Goal: Information Seeking & Learning: Learn about a topic

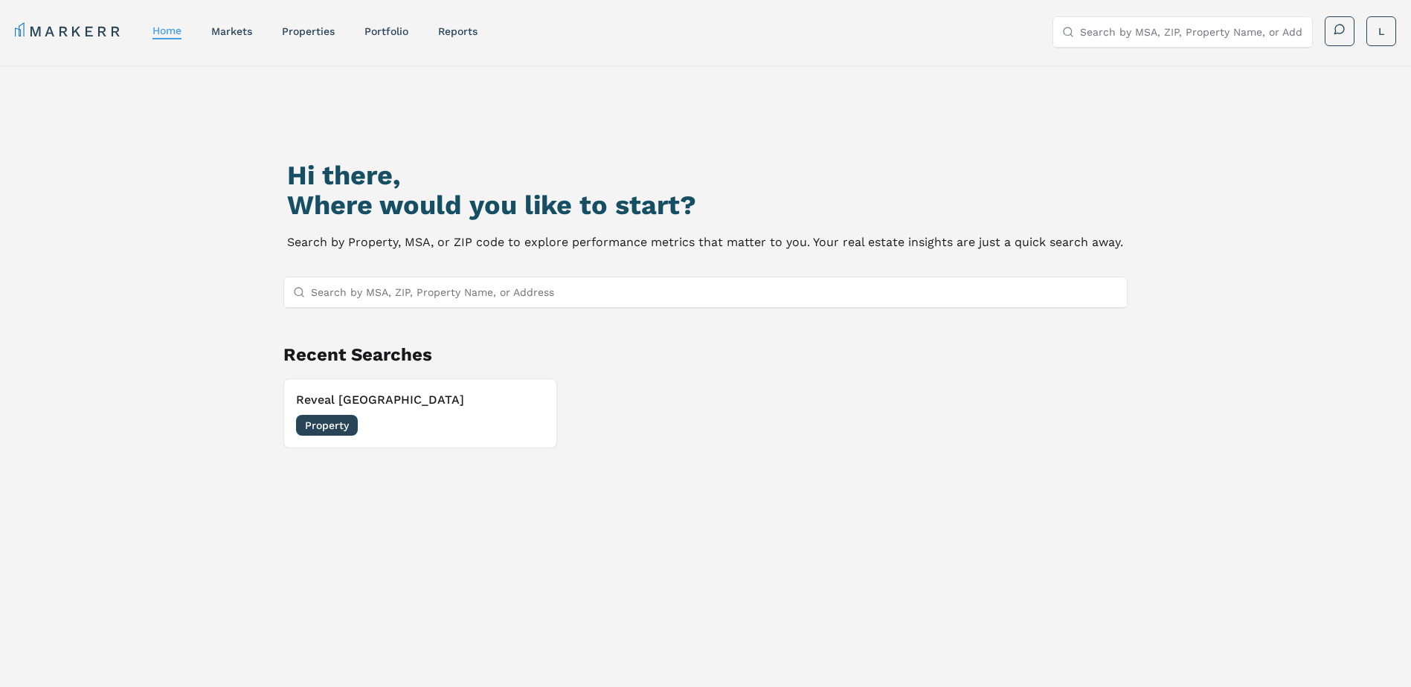
click at [480, 378] on div "Recent Searches Reveal Lake Ridge Property 07/10/2025" at bounding box center [705, 396] width 845 height 106
click at [387, 425] on div "Property 07/10/2025" at bounding box center [420, 425] width 248 height 21
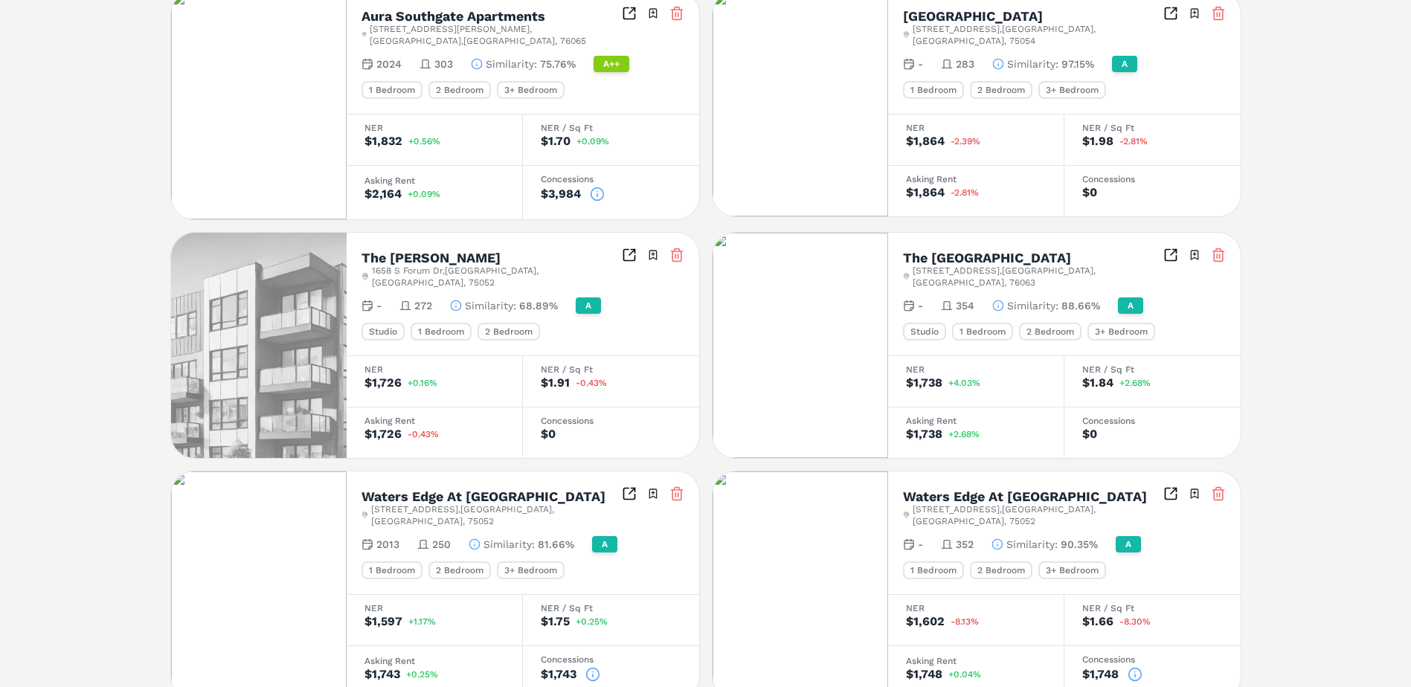
scroll to position [480, 0]
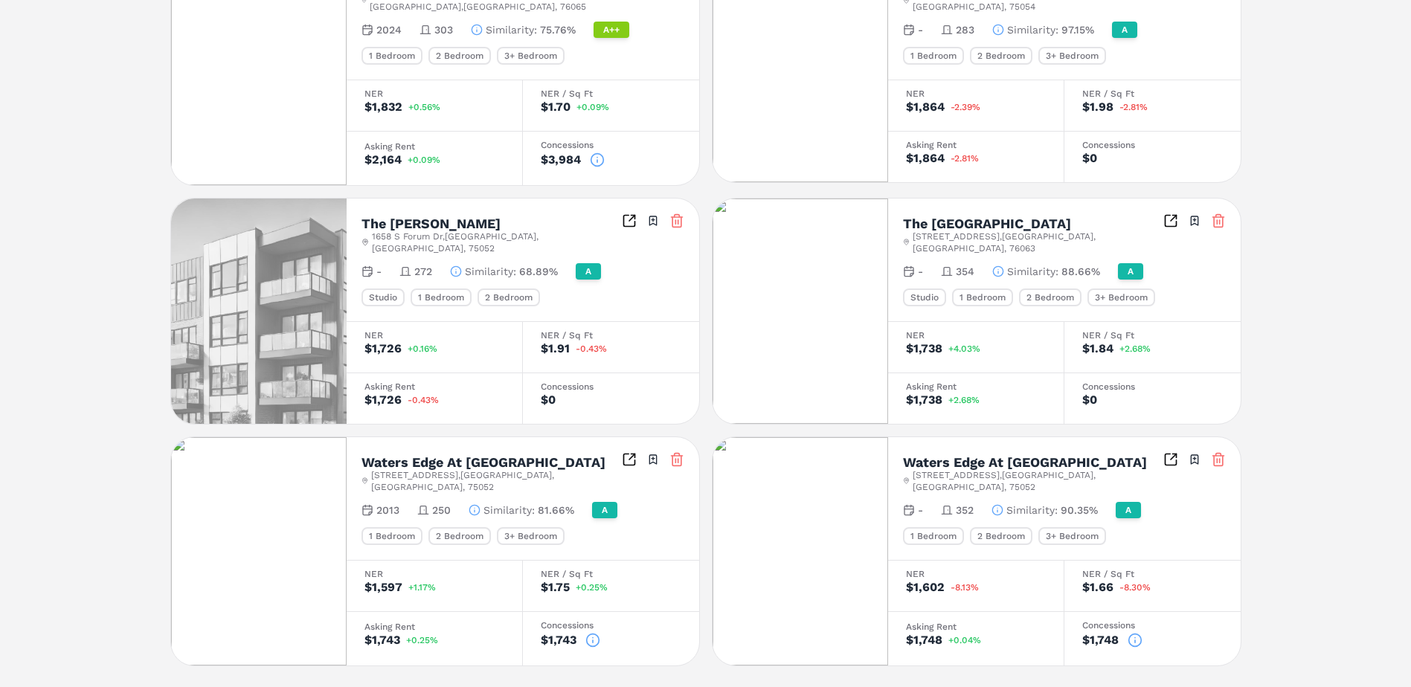
click at [680, 213] on icon at bounding box center [676, 220] width 15 height 15
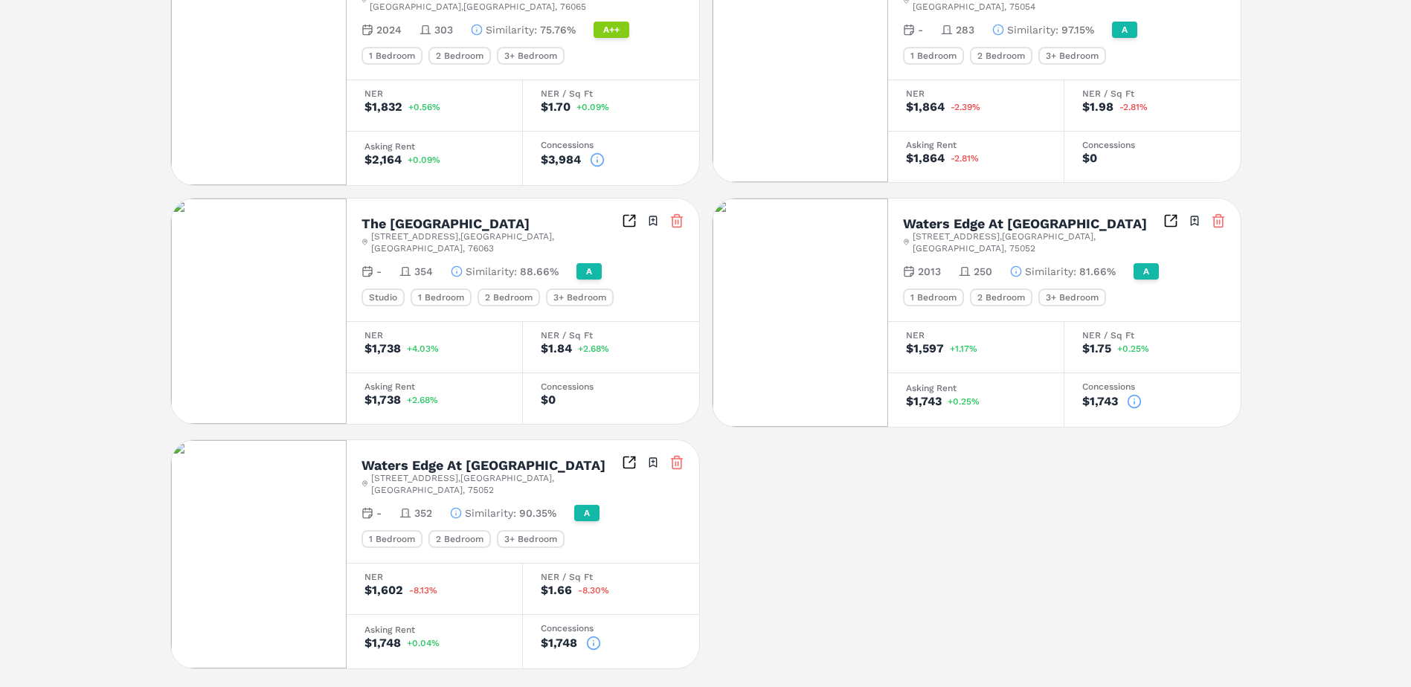
click at [1012, 585] on div "Aura Southgate Apartments 10860 Davis Dr , Grand Prairie , TX , 76065 Toggle po…" at bounding box center [705, 312] width 1071 height 713
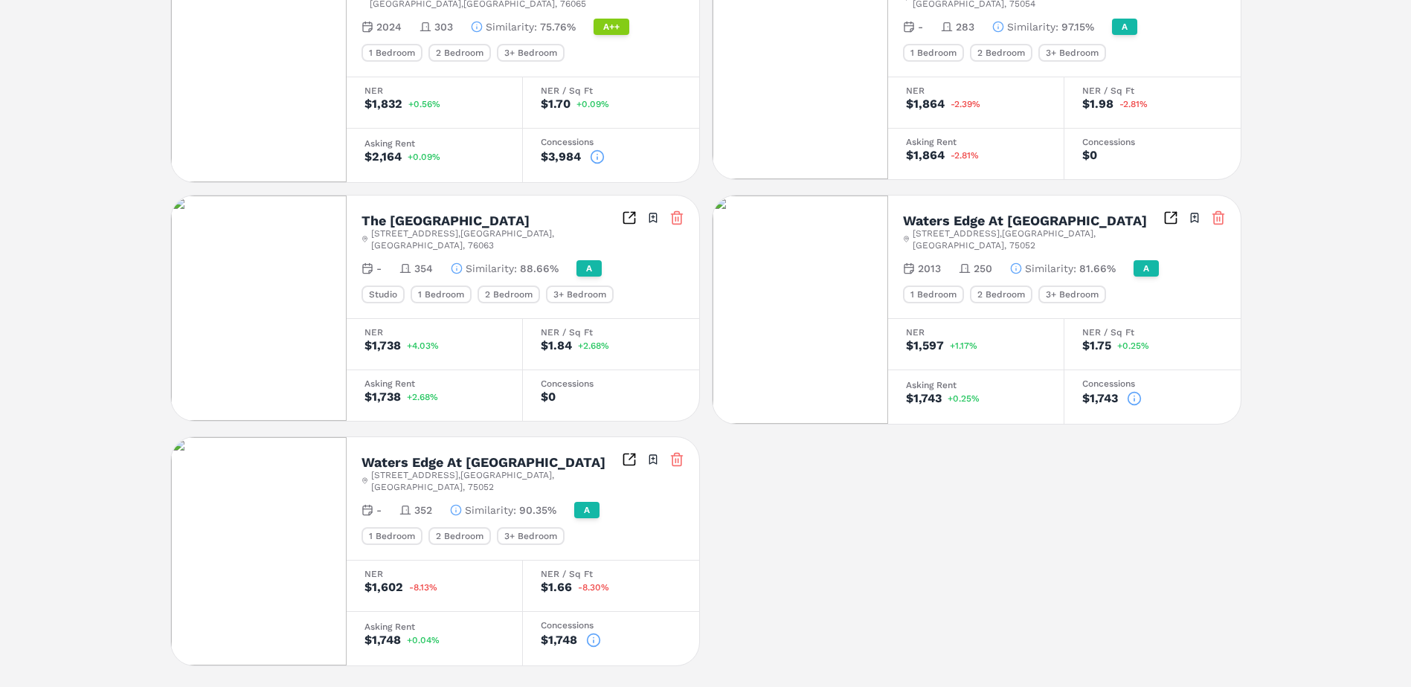
click at [1214, 214] on icon at bounding box center [1218, 219] width 9 height 10
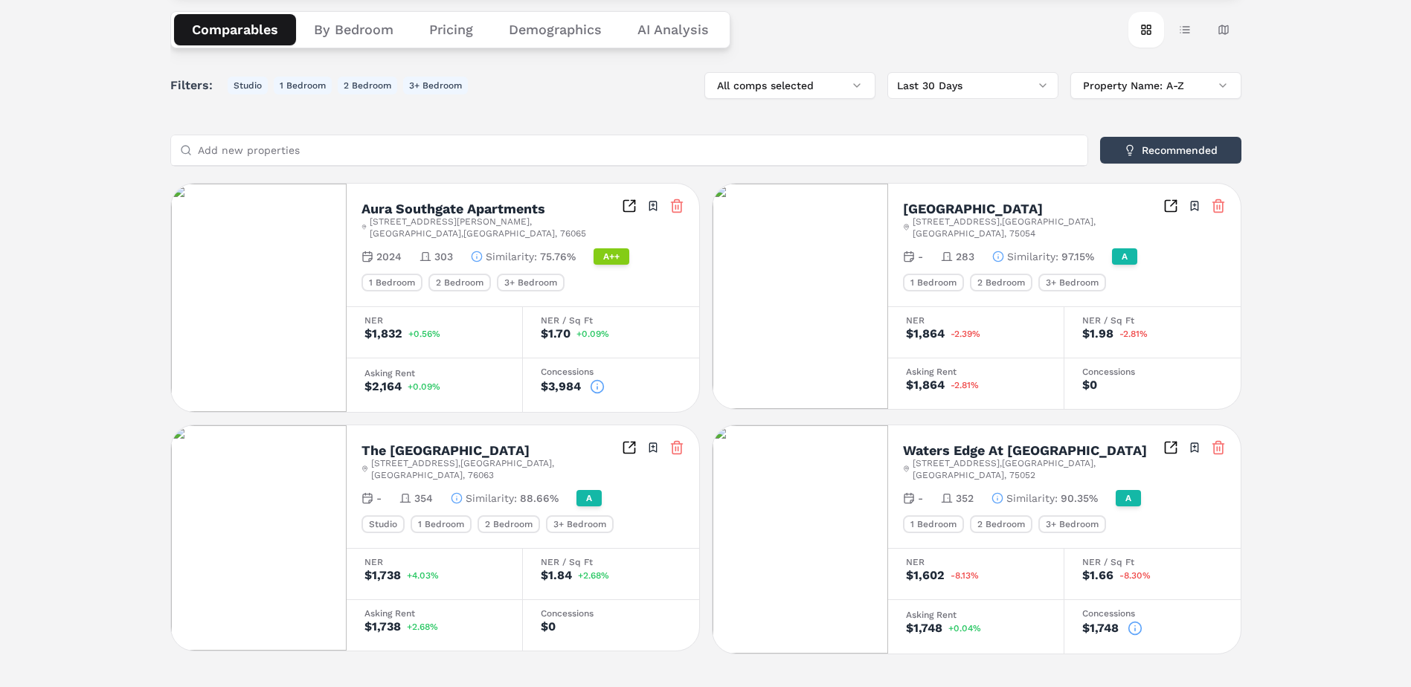
scroll to position [179, 0]
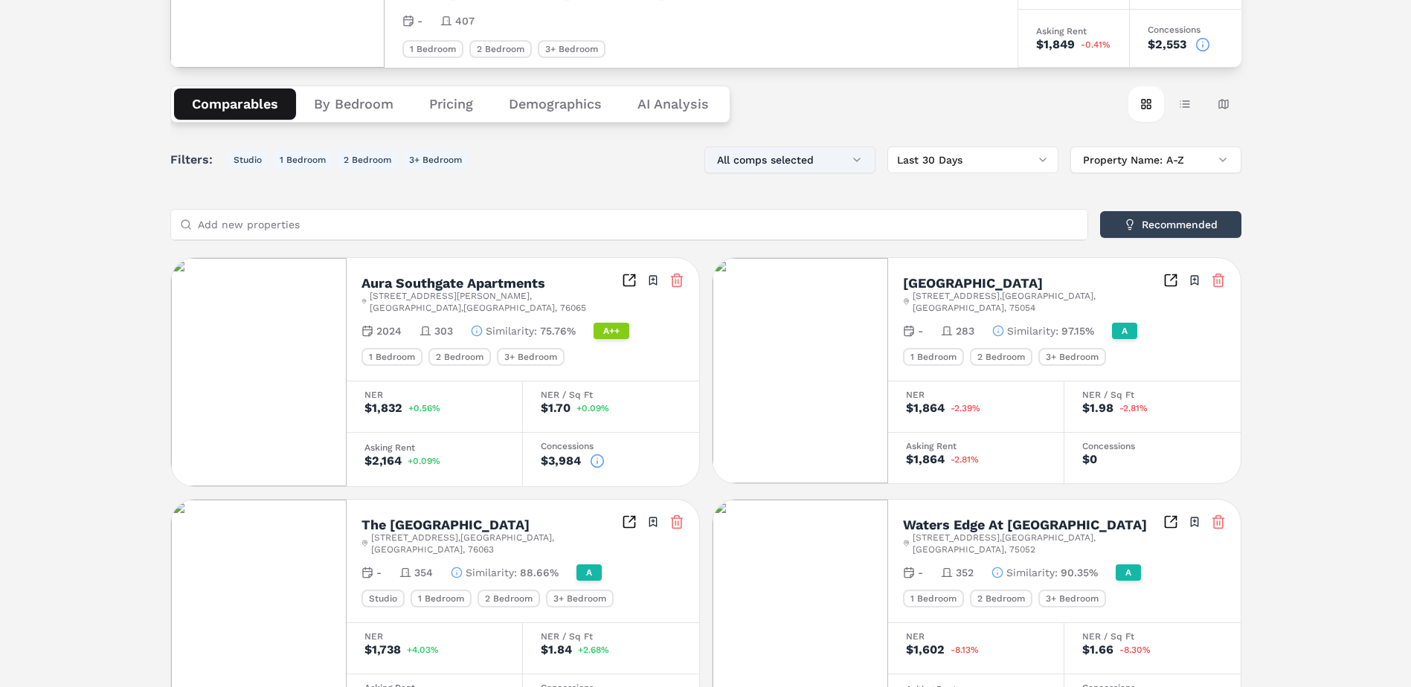
click at [868, 164] on button "All comps selected" at bounding box center [789, 160] width 171 height 27
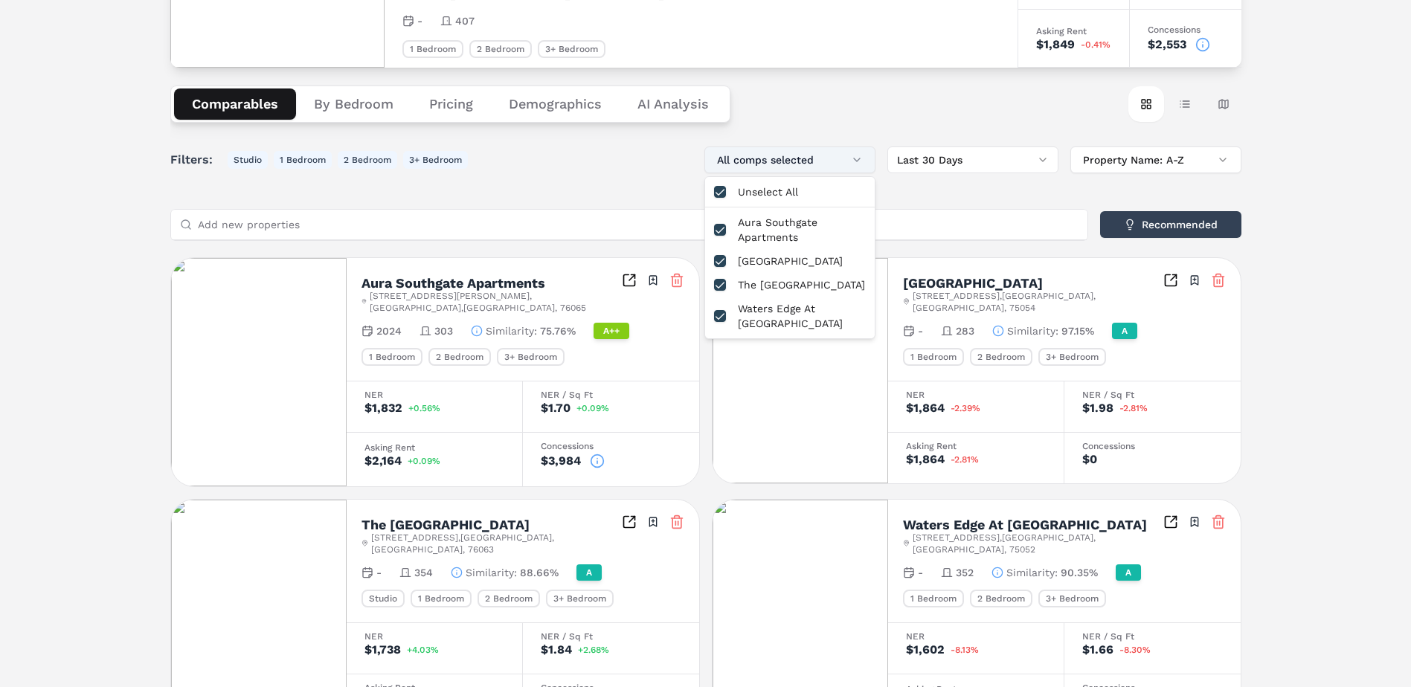
click at [868, 164] on button "All comps selected" at bounding box center [789, 160] width 171 height 27
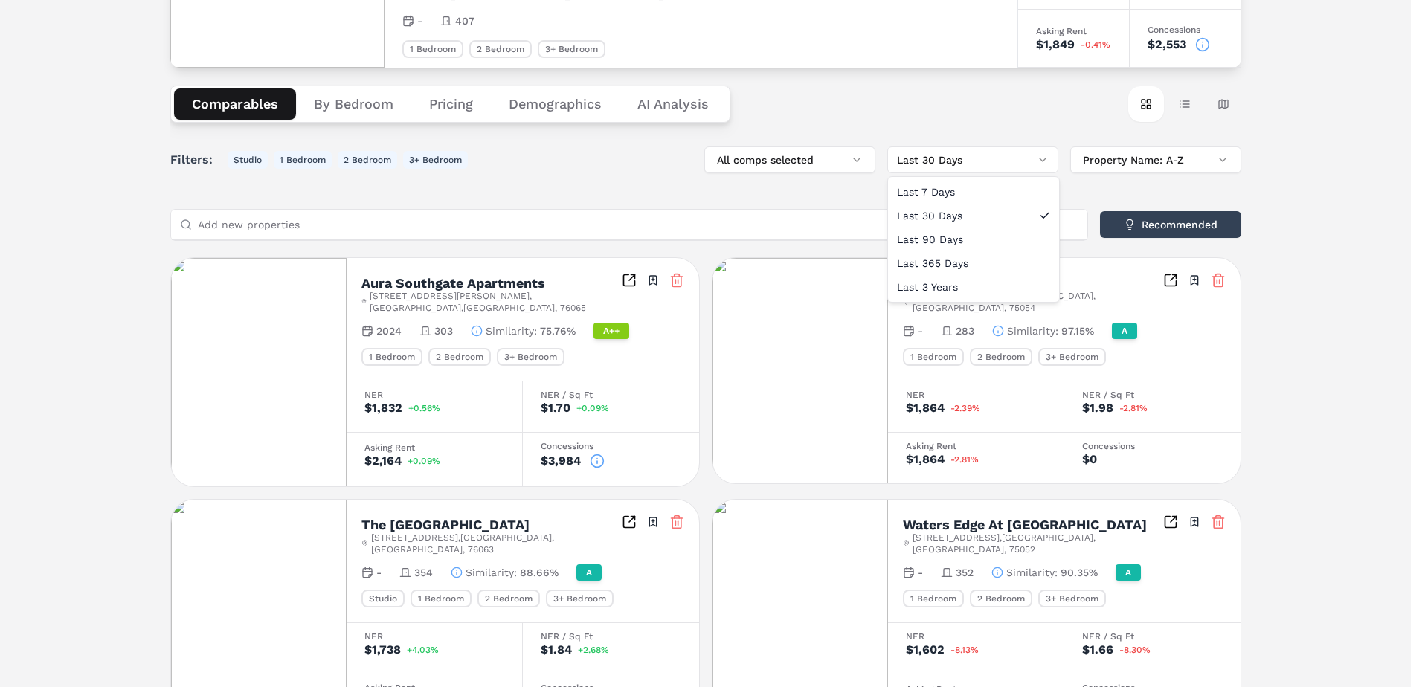
click at [1000, 161] on html "MARKERR home markets properties Portfolio reports Search by MSA, ZIP, Property …" at bounding box center [711, 303] width 1422 height 965
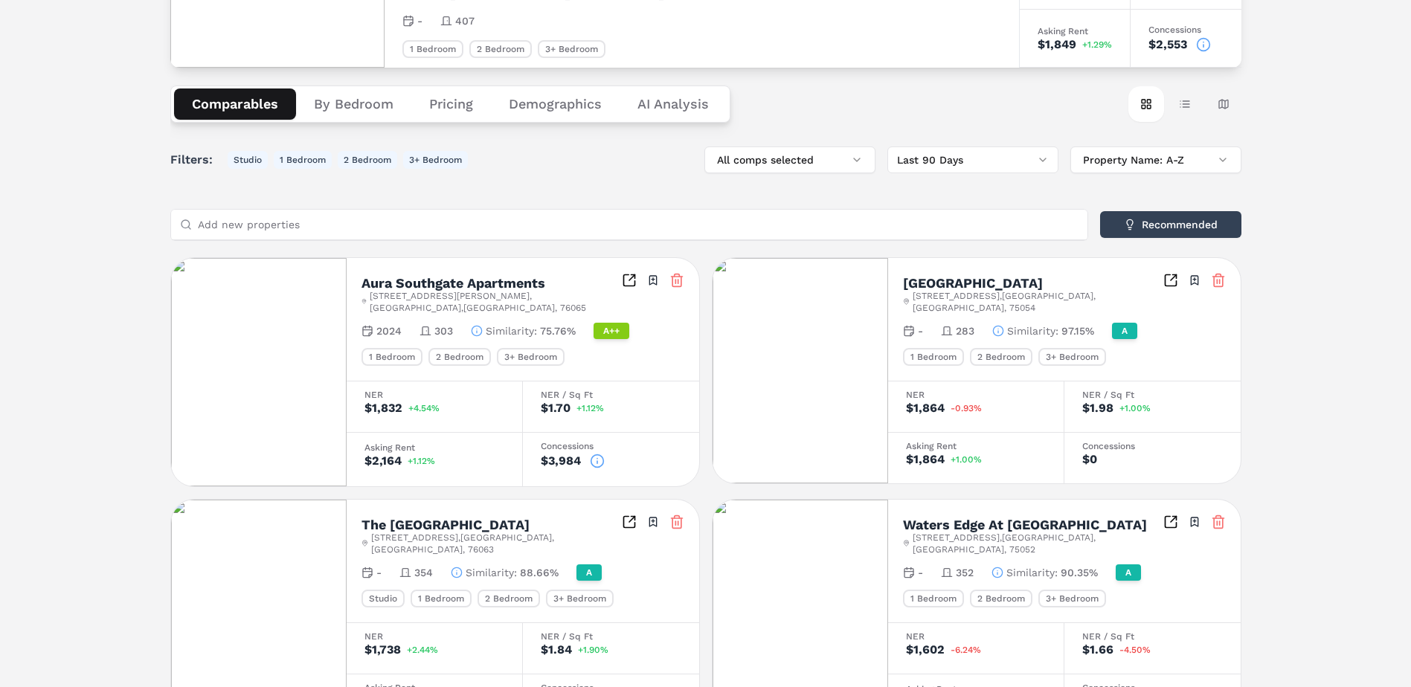
click at [1288, 184] on div "Notifications Reveal Lake Ridge A 7402 Lake Ridge Pkwy , Grand Prairie , TX , 7…" at bounding box center [705, 316] width 1411 height 861
click at [1311, 137] on div "Notifications Reveal Lake Ridge A 7402 Lake Ridge Pkwy , Grand Prairie , TX , 7…" at bounding box center [705, 316] width 1411 height 861
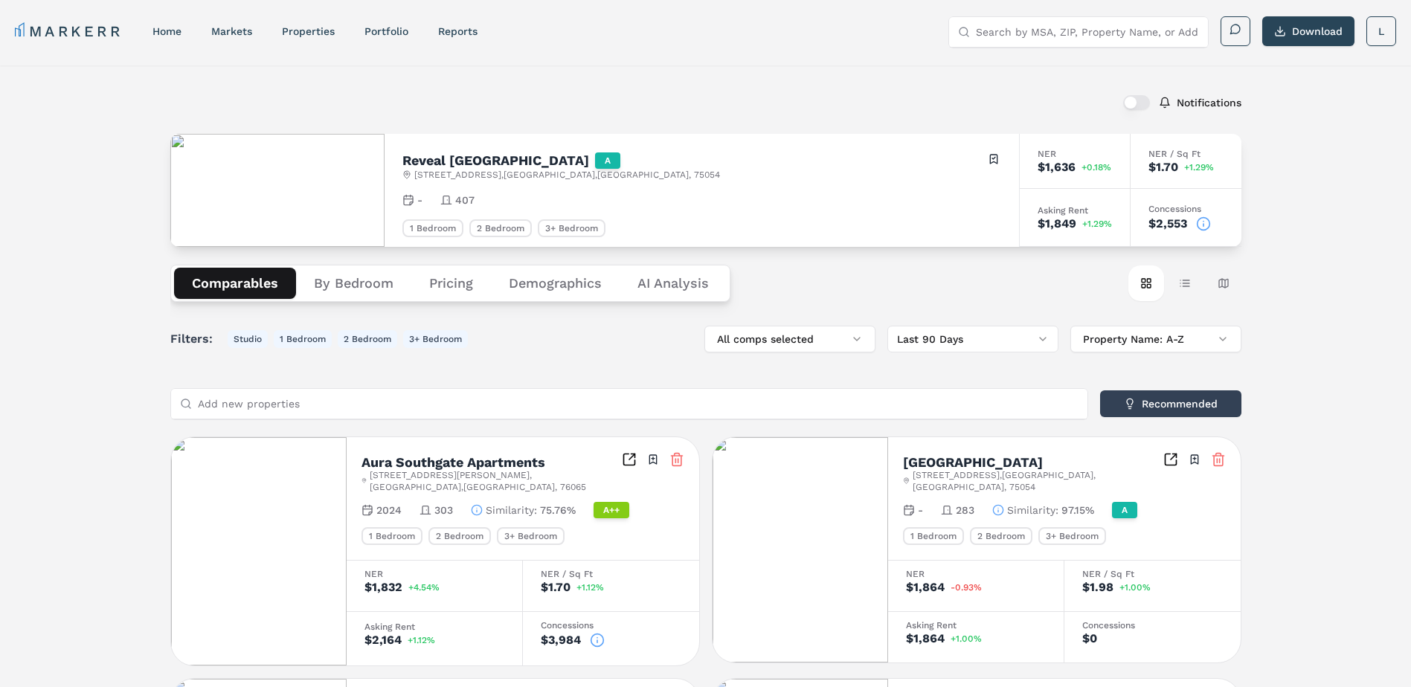
scroll to position [74, 0]
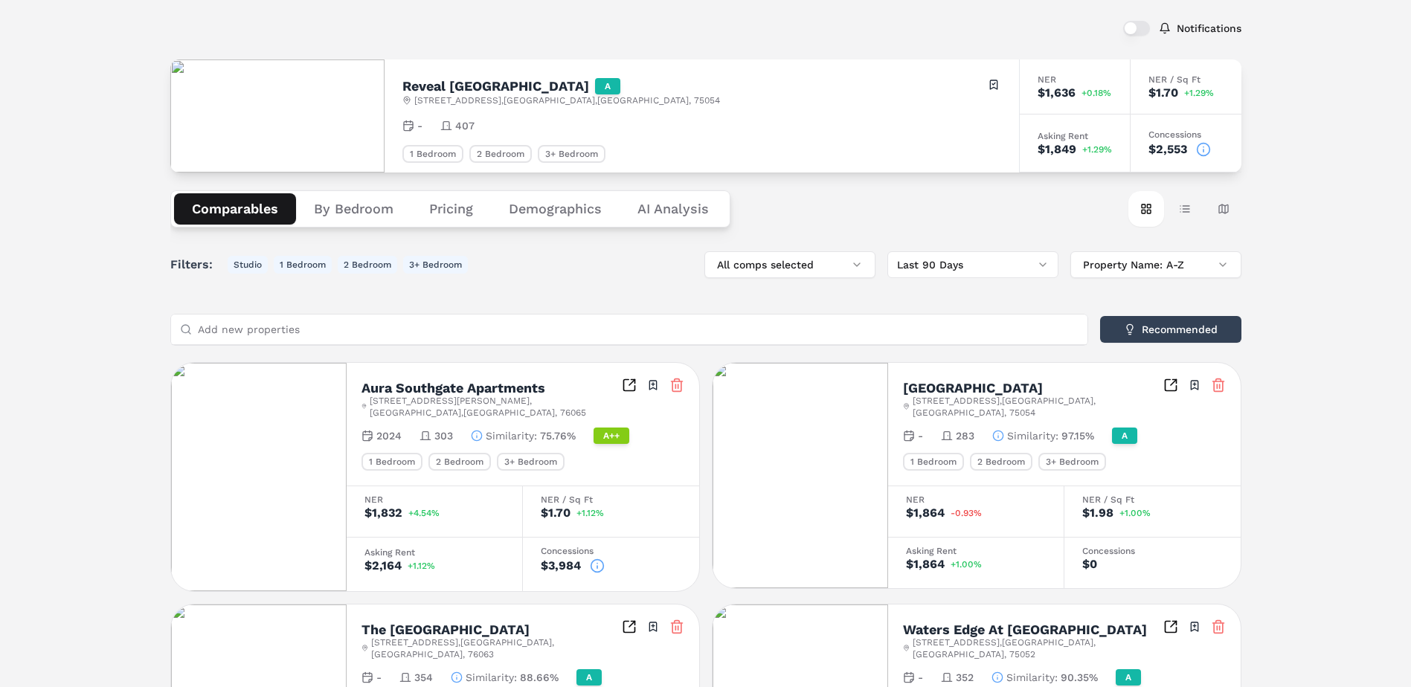
click at [424, 344] on input "Add new properties" at bounding box center [638, 330] width 881 height 30
click at [945, 330] on input "3sixty" at bounding box center [638, 330] width 881 height 30
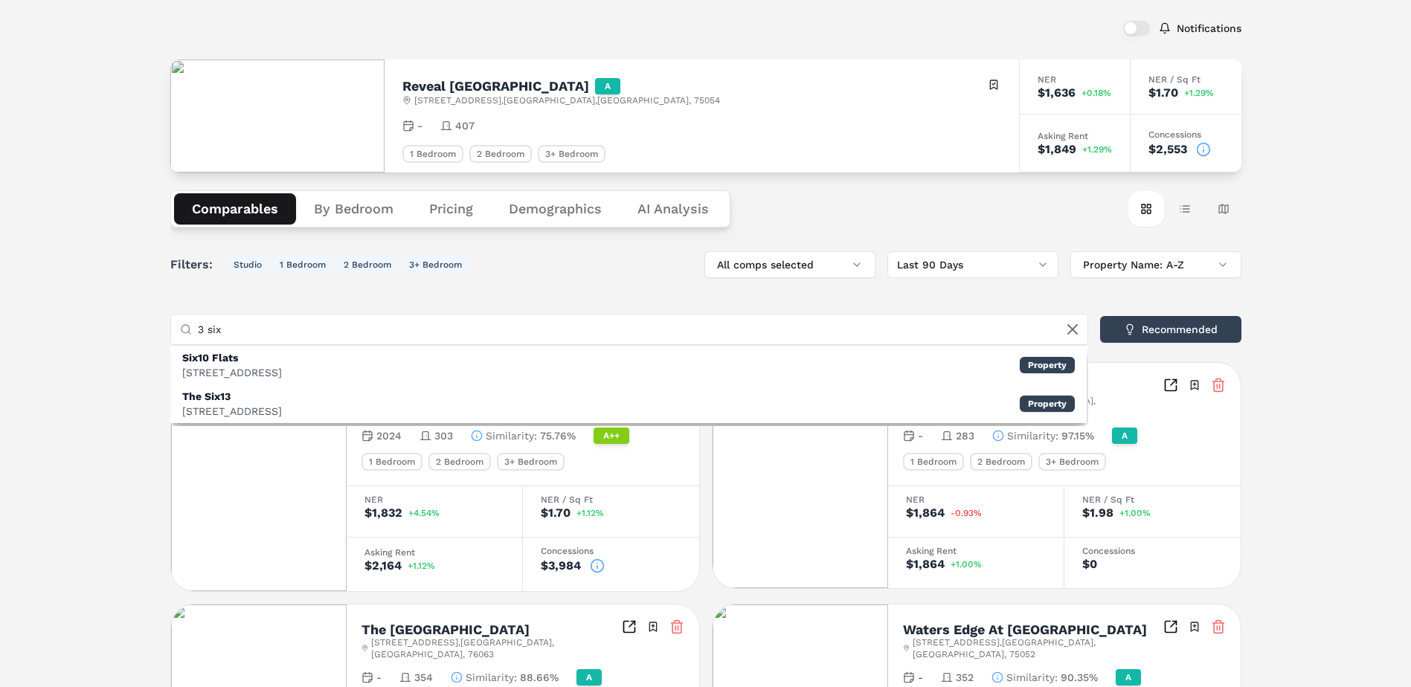
drag, startPoint x: 223, startPoint y: 331, endPoint x: 181, endPoint y: 331, distance: 42.4
click at [181, 331] on div "3 six" at bounding box center [629, 330] width 916 height 30
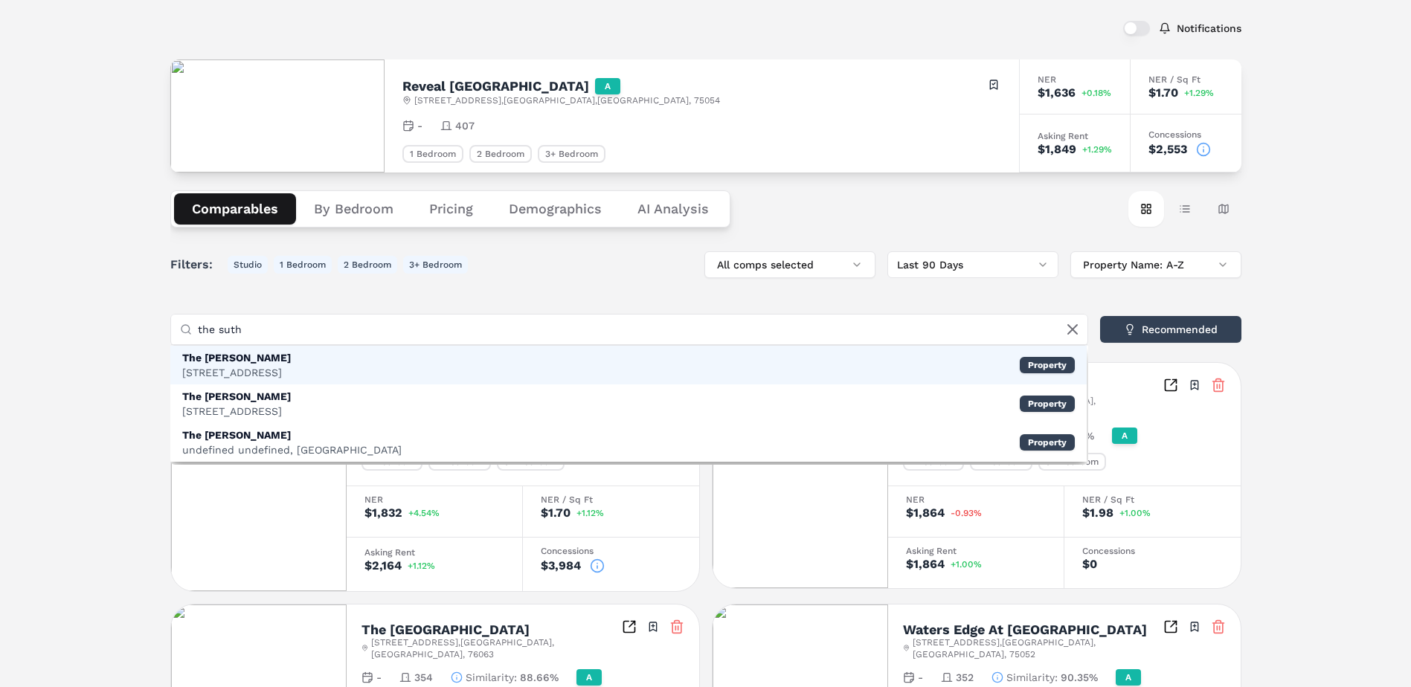
click at [672, 363] on div "The Sutherland 1658 S Forum Dr, Grand Prairie Property" at bounding box center [628, 365] width 916 height 39
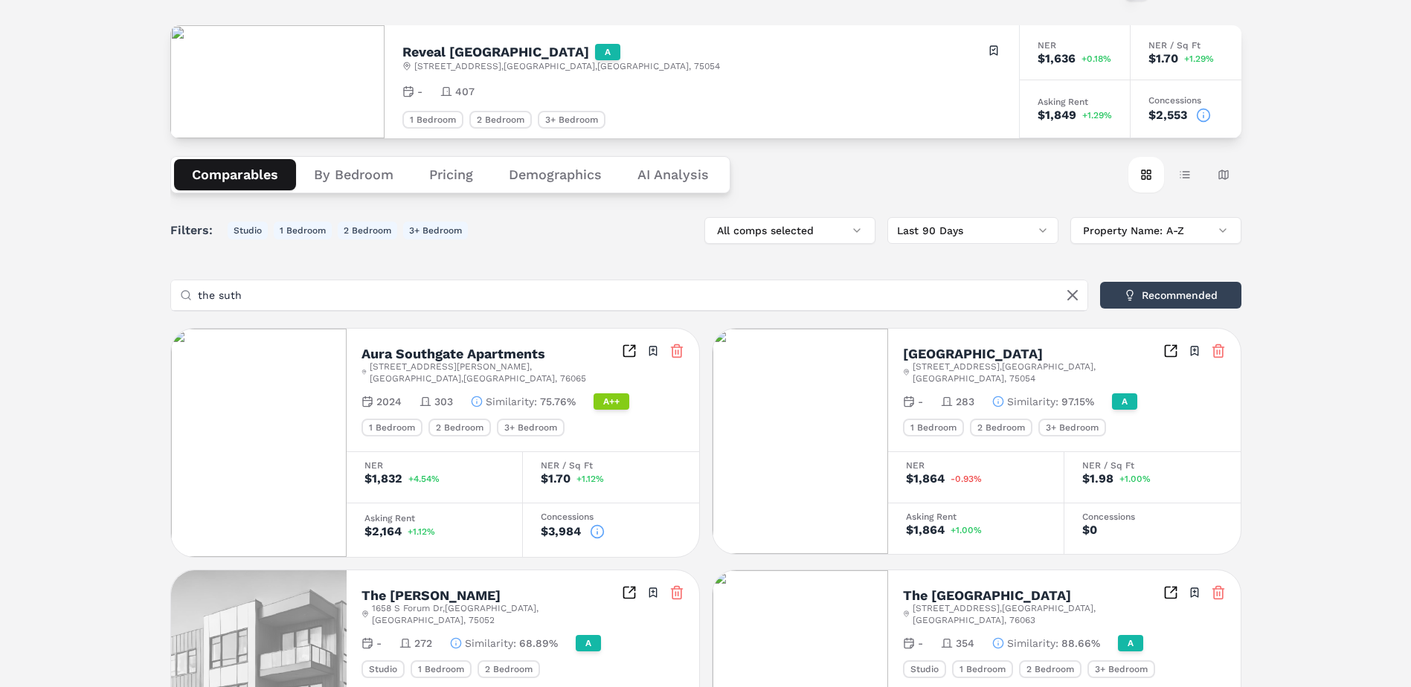
scroll to position [34, 0]
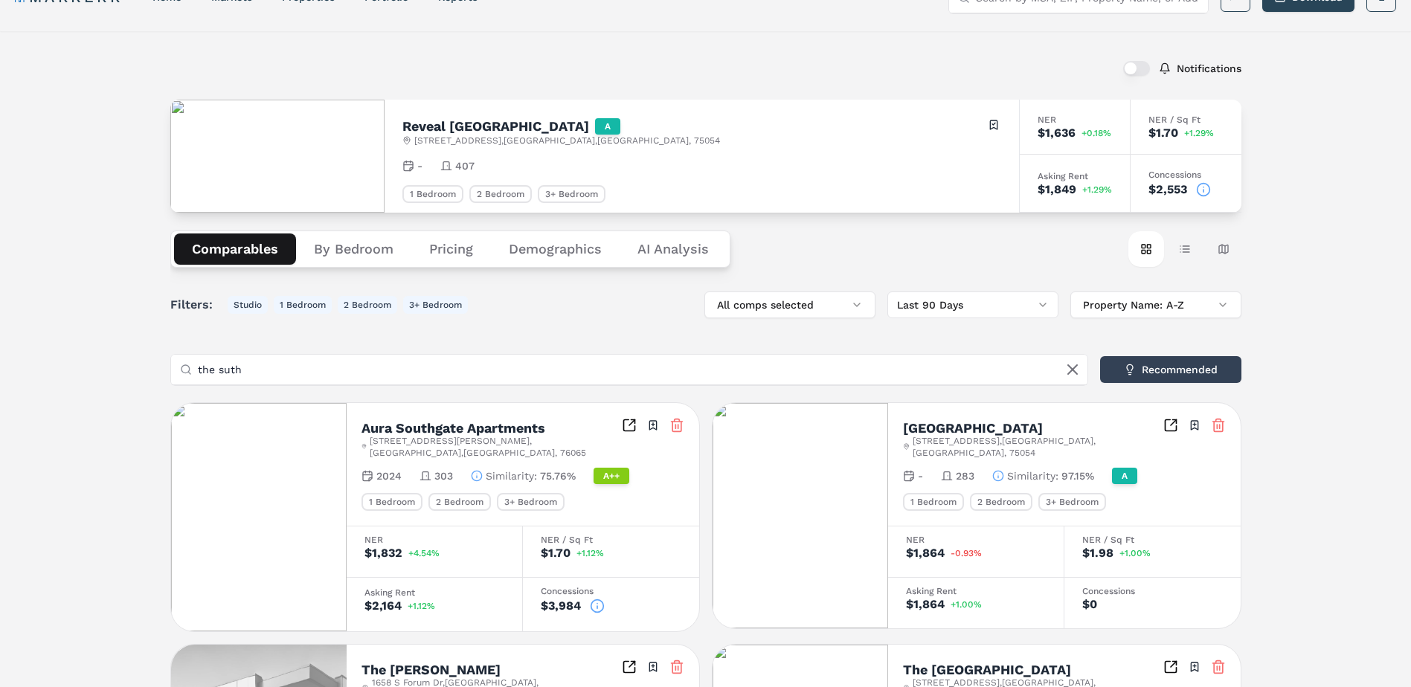
click at [677, 365] on input "the suth" at bounding box center [638, 370] width 881 height 30
drag, startPoint x: 691, startPoint y: 364, endPoint x: 149, endPoint y: 341, distance: 542.7
click at [149, 341] on div "Notifications Reveal Lake Ridge A 7402 Lake Ridge Pkwy , Grand Prairie , TX , 7…" at bounding box center [705, 580] width 1411 height 1099
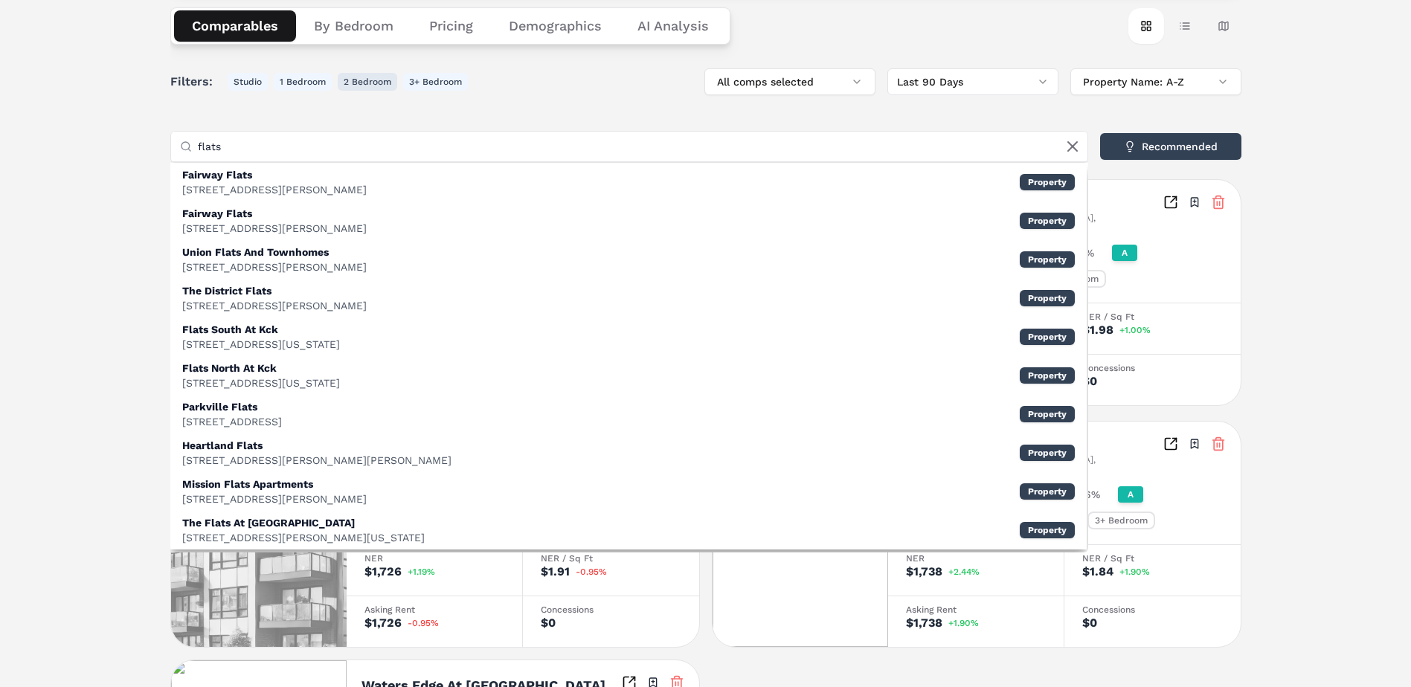
scroll to position [109, 0]
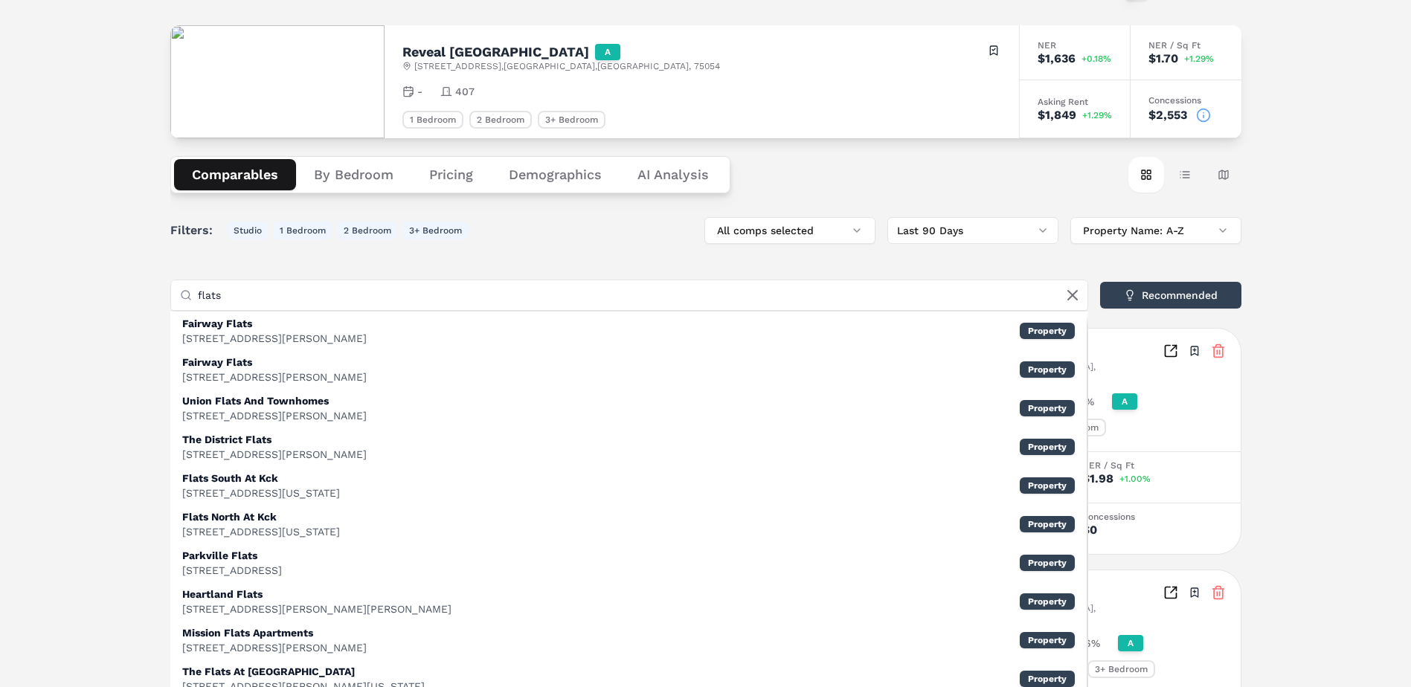
drag, startPoint x: 272, startPoint y: 303, endPoint x: 195, endPoint y: 303, distance: 77.4
click at [195, 303] on div "flats" at bounding box center [629, 295] width 916 height 30
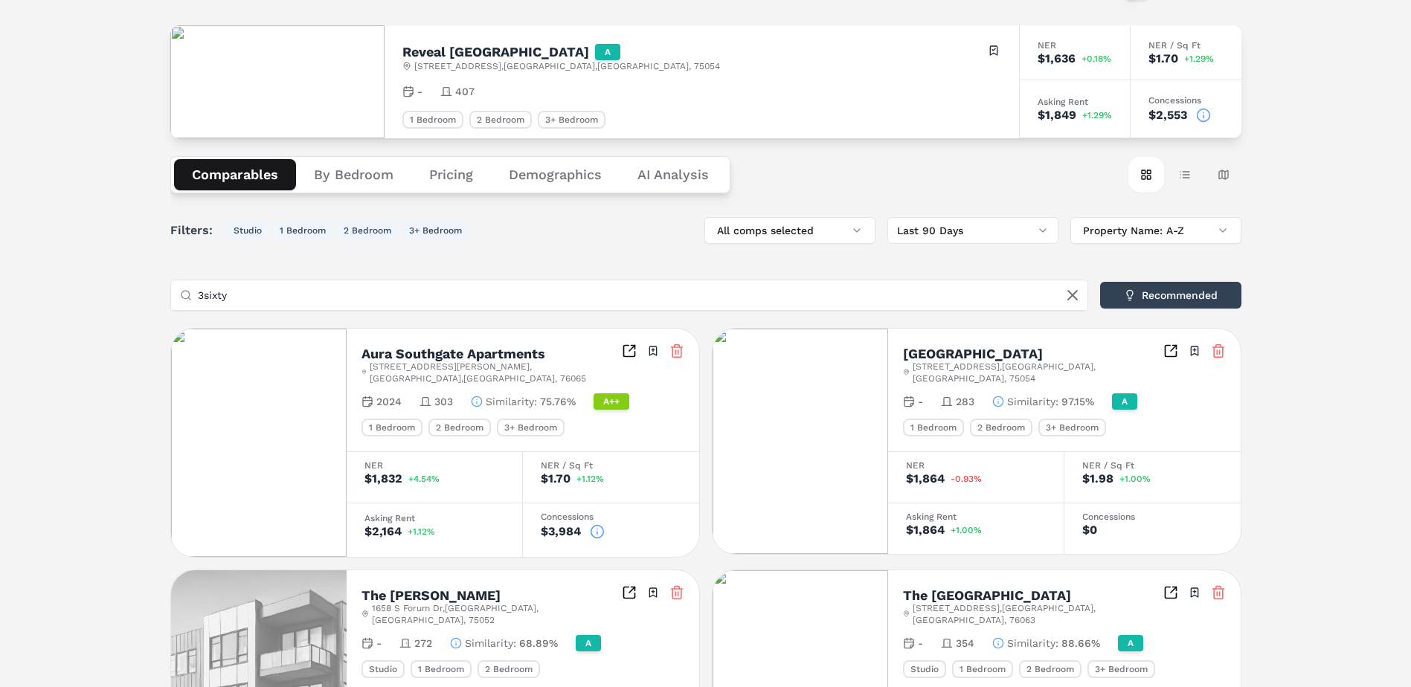
click at [205, 293] on input "3sixty" at bounding box center [638, 295] width 881 height 30
click at [298, 290] on input "3 sixty" at bounding box center [638, 295] width 881 height 30
drag, startPoint x: 254, startPoint y: 303, endPoint x: 176, endPoint y: 304, distance: 77.4
click at [176, 304] on div "3 sixty" at bounding box center [629, 295] width 916 height 30
type input "360 fl"
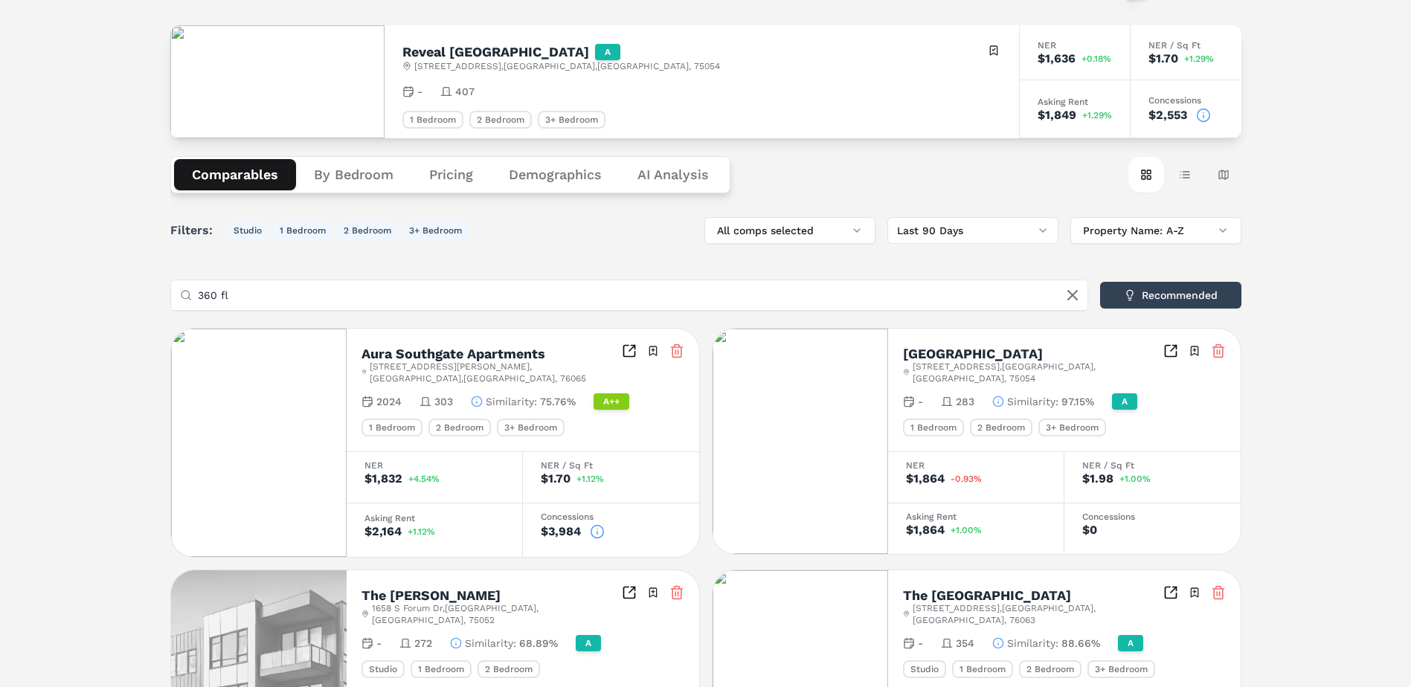
click at [1079, 289] on icon at bounding box center [1073, 295] width 18 height 18
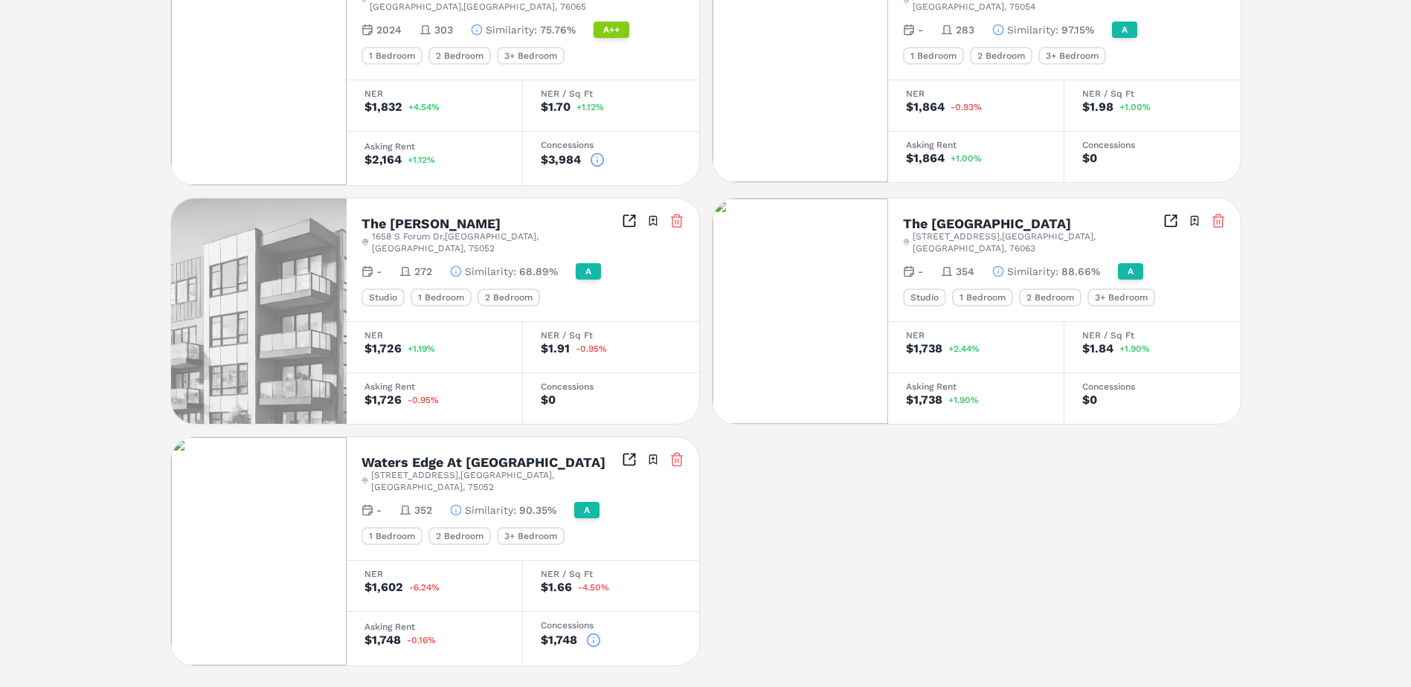
scroll to position [257, 0]
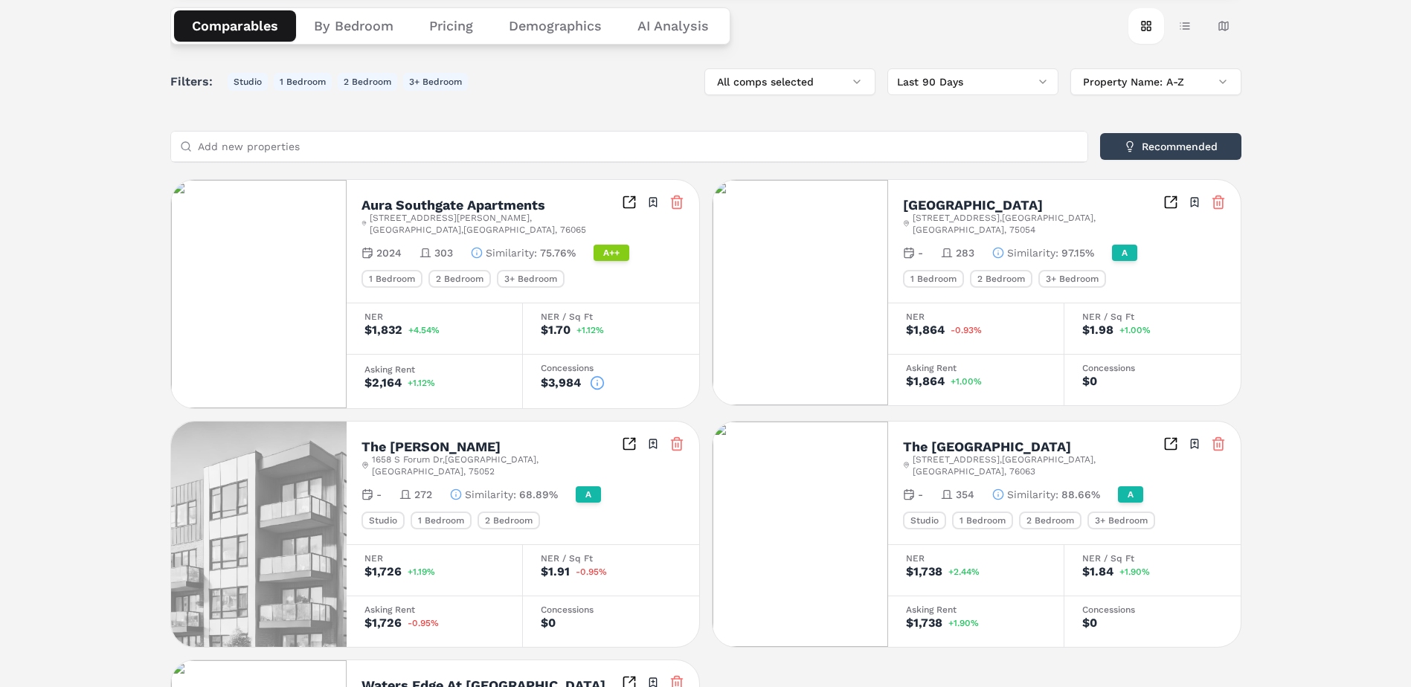
click at [487, 193] on div "Aura Southgate Apartments 10860 Davis Dr , Grand Prairie , TX , 76065 Toggle po…" at bounding box center [523, 241] width 353 height 123
click at [509, 213] on span "10860 Davis Dr , Grand Prairie , TX , 76065" at bounding box center [495, 224] width 251 height 24
click at [635, 274] on div "1 Bedroom 2 Bedroom 3+ Bedroom" at bounding box center [522, 279] width 323 height 18
click at [634, 205] on icon "Inspect Comparables" at bounding box center [628, 202] width 11 height 11
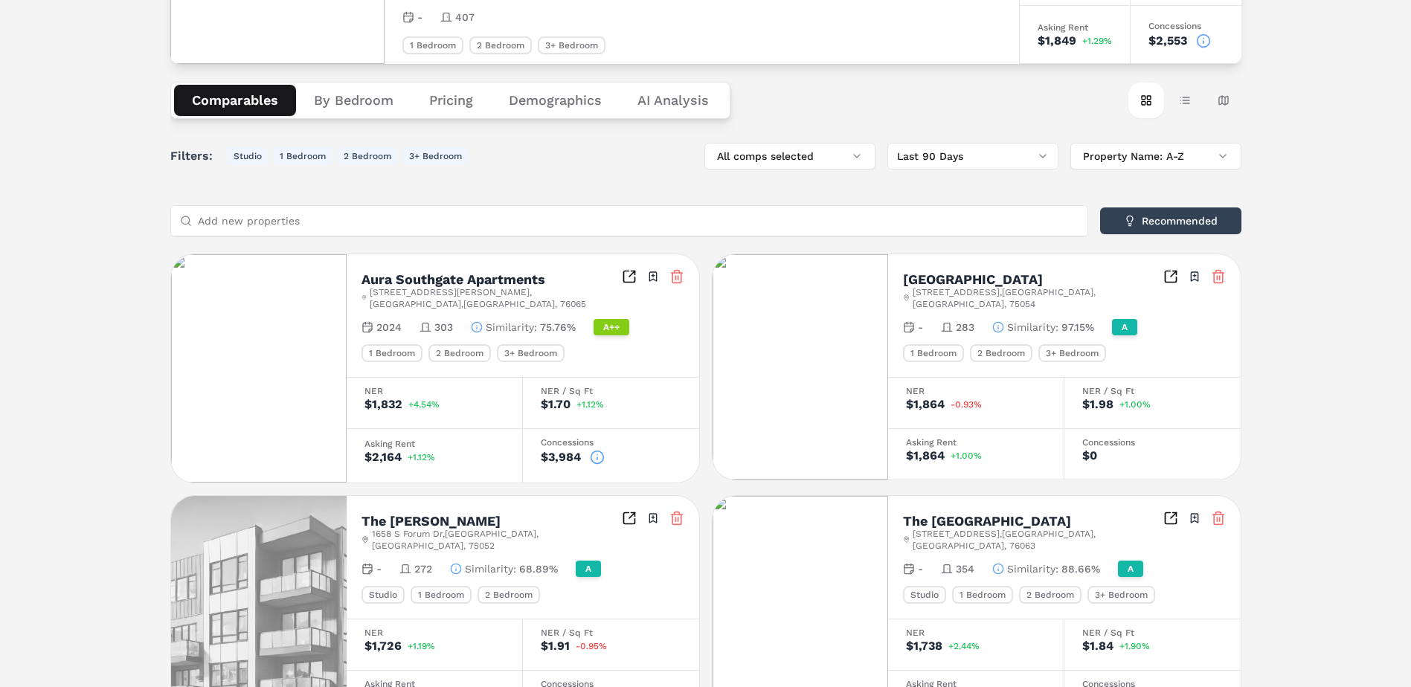
scroll to position [109, 0]
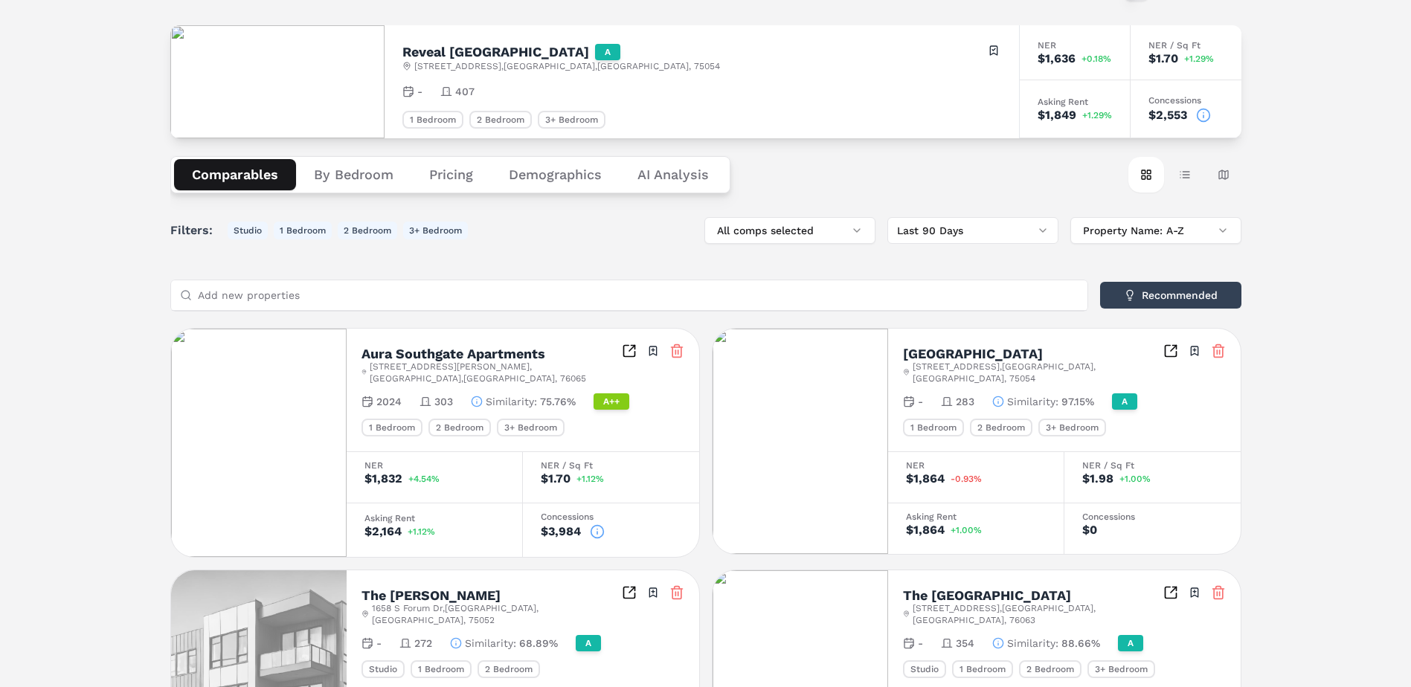
click at [451, 186] on button "Pricing" at bounding box center [451, 174] width 80 height 31
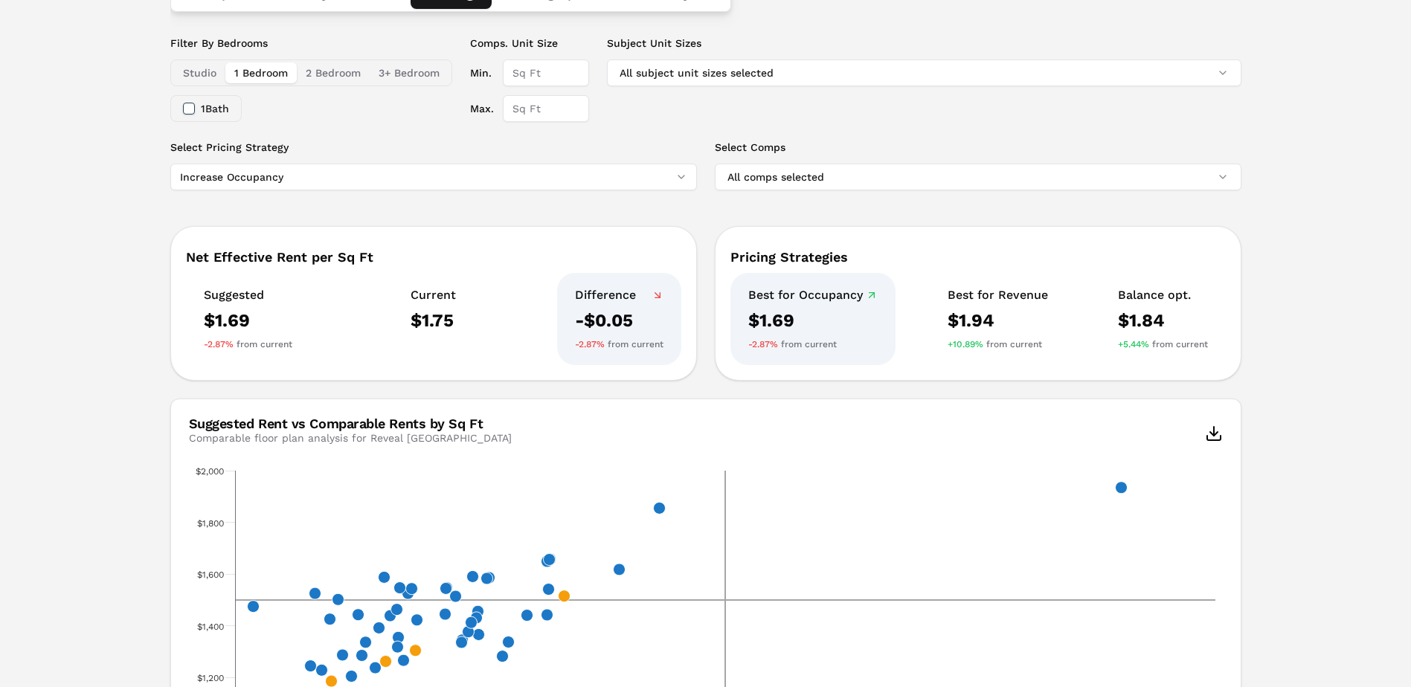
scroll to position [141, 0]
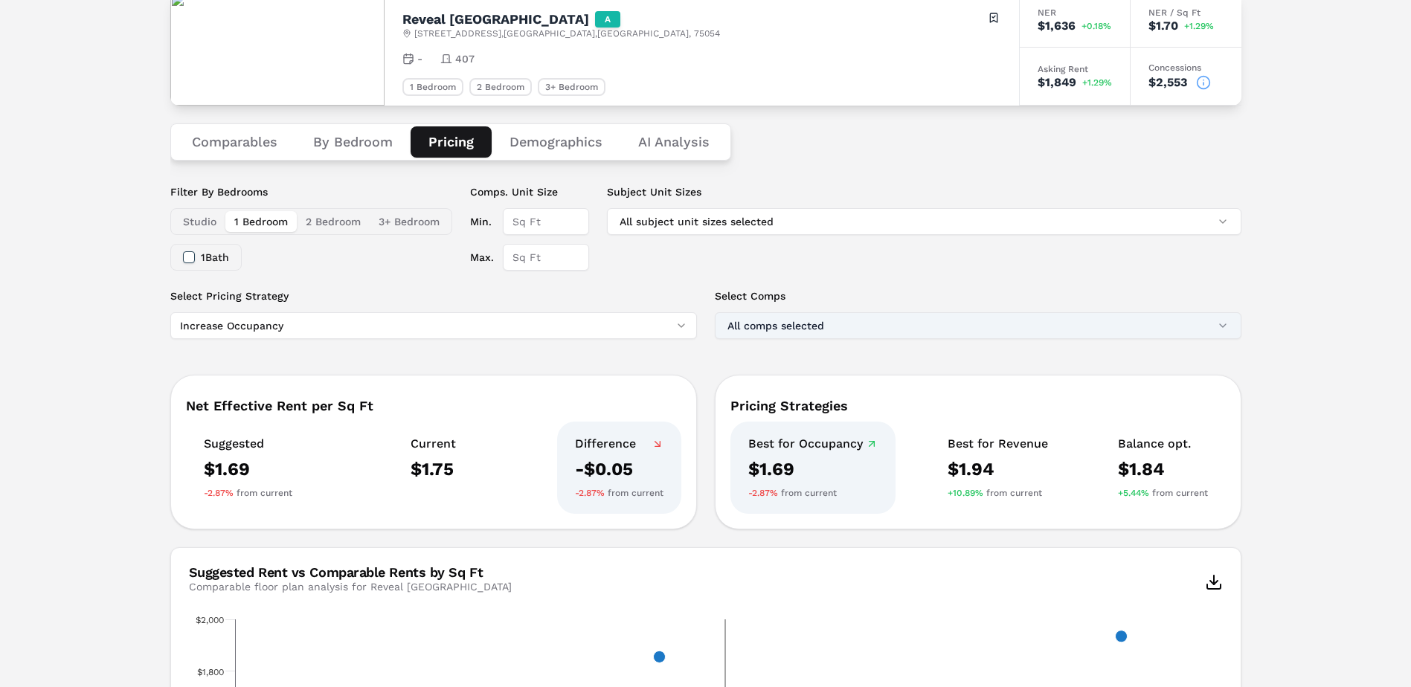
click at [954, 315] on button "All comps selected" at bounding box center [978, 325] width 527 height 27
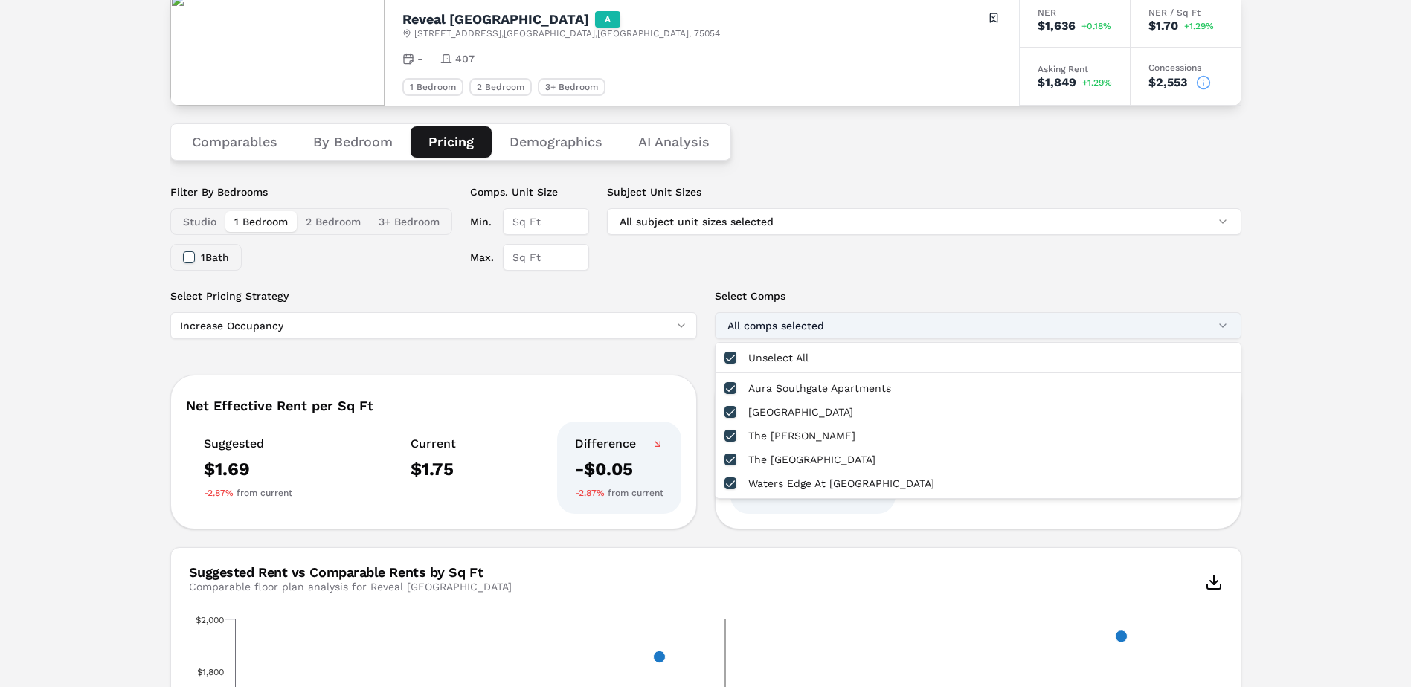
click at [954, 315] on button "All comps selected" at bounding box center [978, 325] width 527 height 27
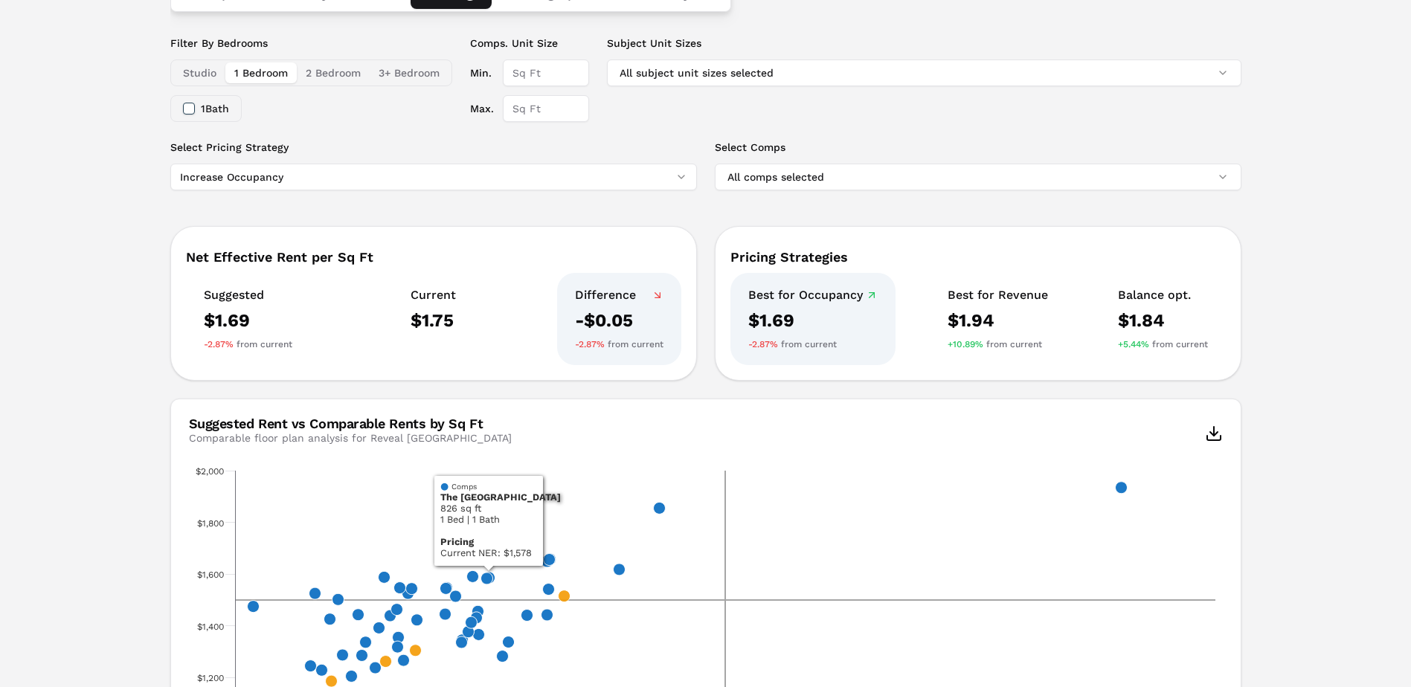
scroll to position [0, 0]
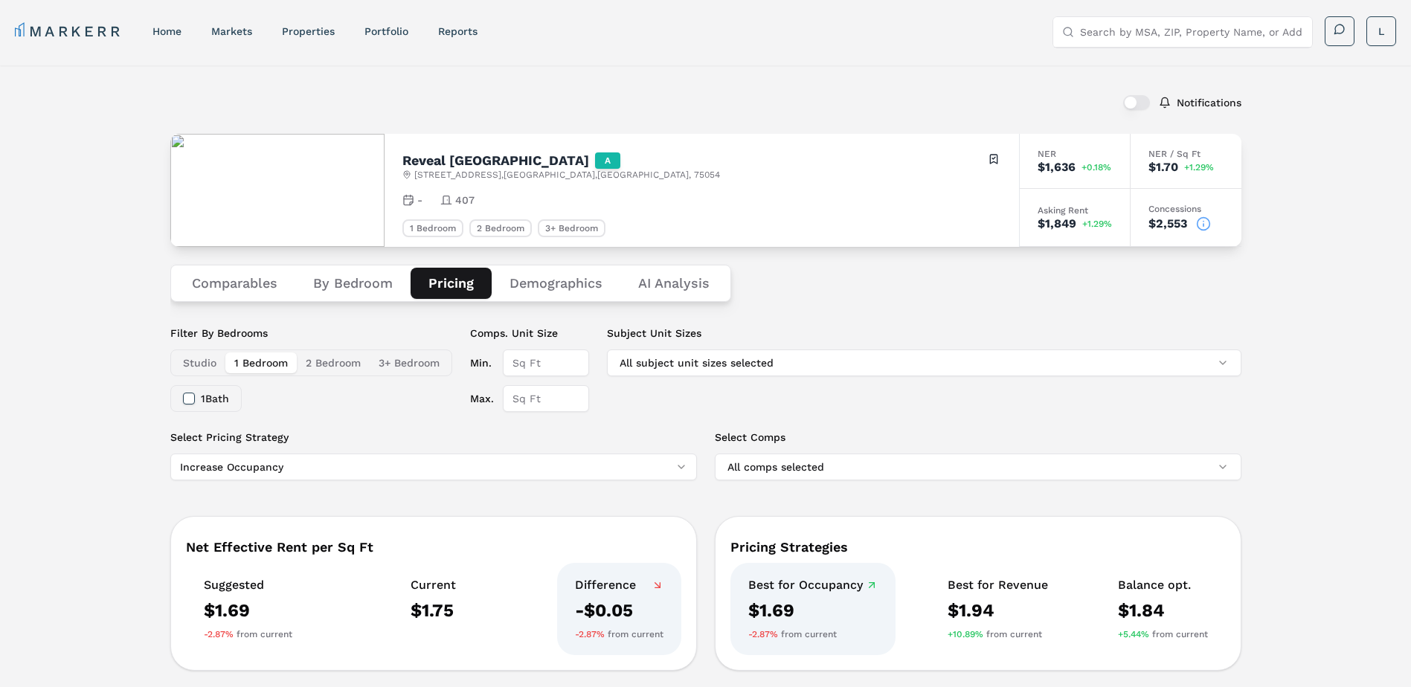
click at [254, 286] on button "Comparables" at bounding box center [234, 283] width 121 height 31
